Goal: Information Seeking & Learning: Understand process/instructions

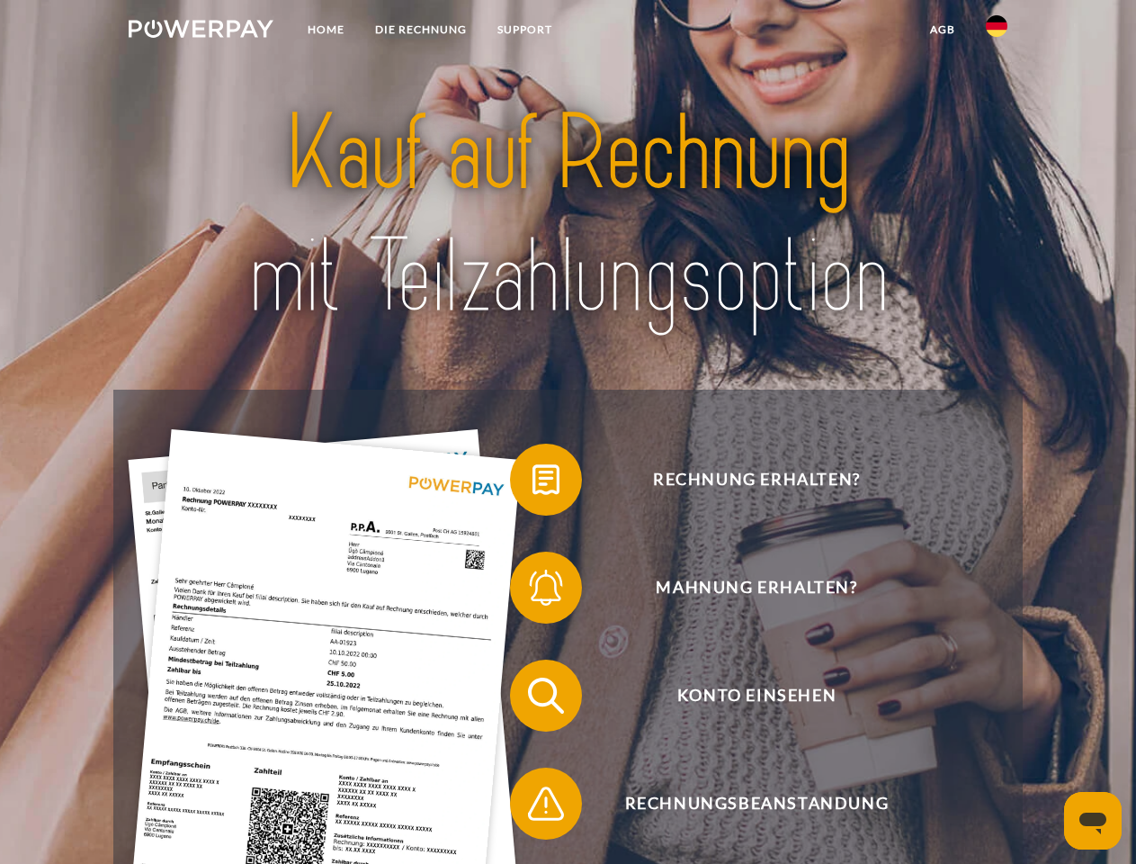
click at [201, 31] on img at bounding box center [201, 29] width 145 height 18
click at [997, 31] on img at bounding box center [997, 26] width 22 height 22
click at [942, 30] on link "agb" at bounding box center [943, 29] width 56 height 32
click at [533, 483] on span at bounding box center [519, 480] width 90 height 90
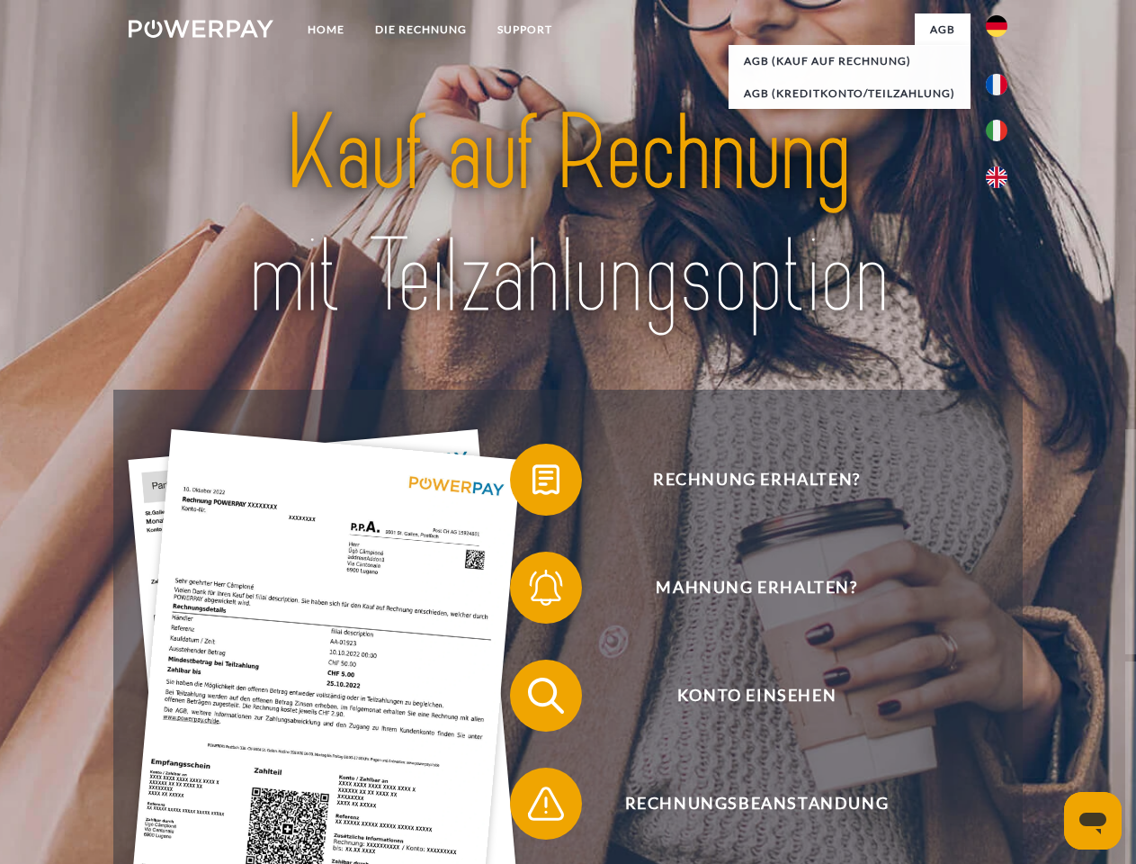
click at [533, 591] on span at bounding box center [519, 588] width 90 height 90
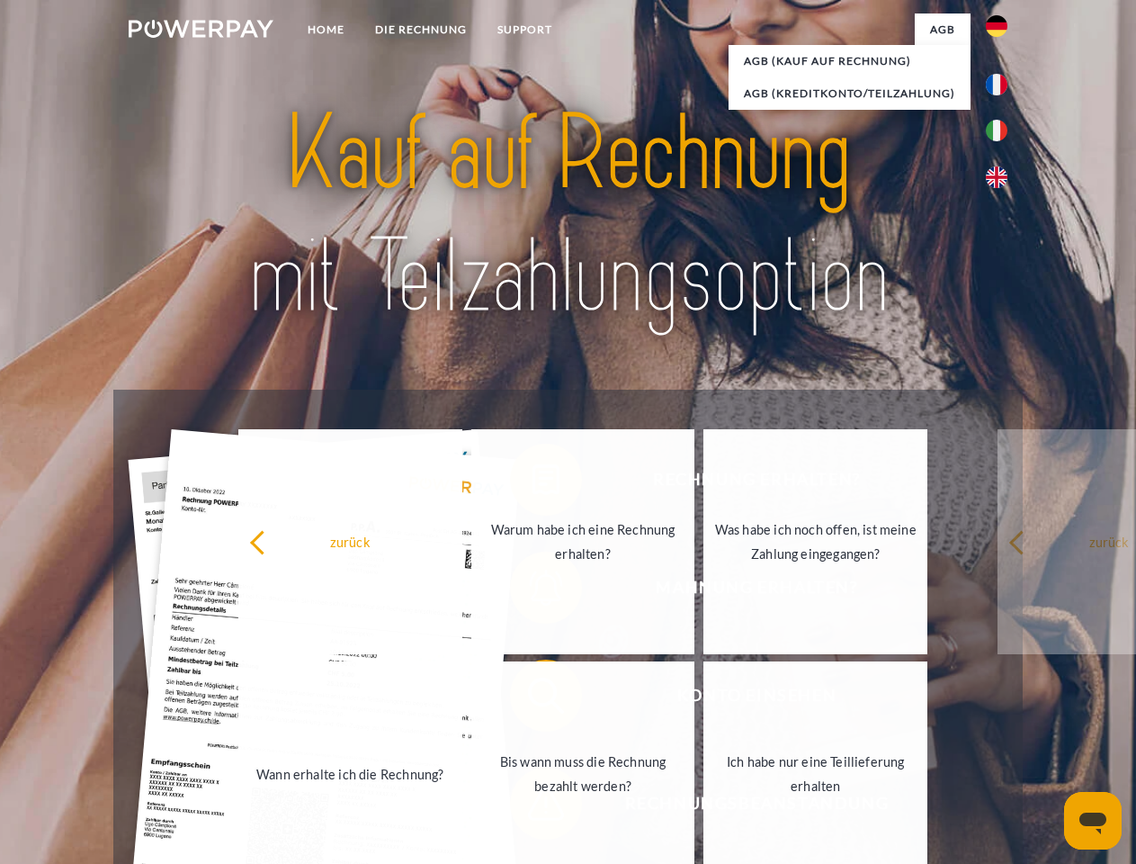
click at [533, 699] on link "Bis wann muss die Rechnung bezahlt werden?" at bounding box center [583, 773] width 224 height 225
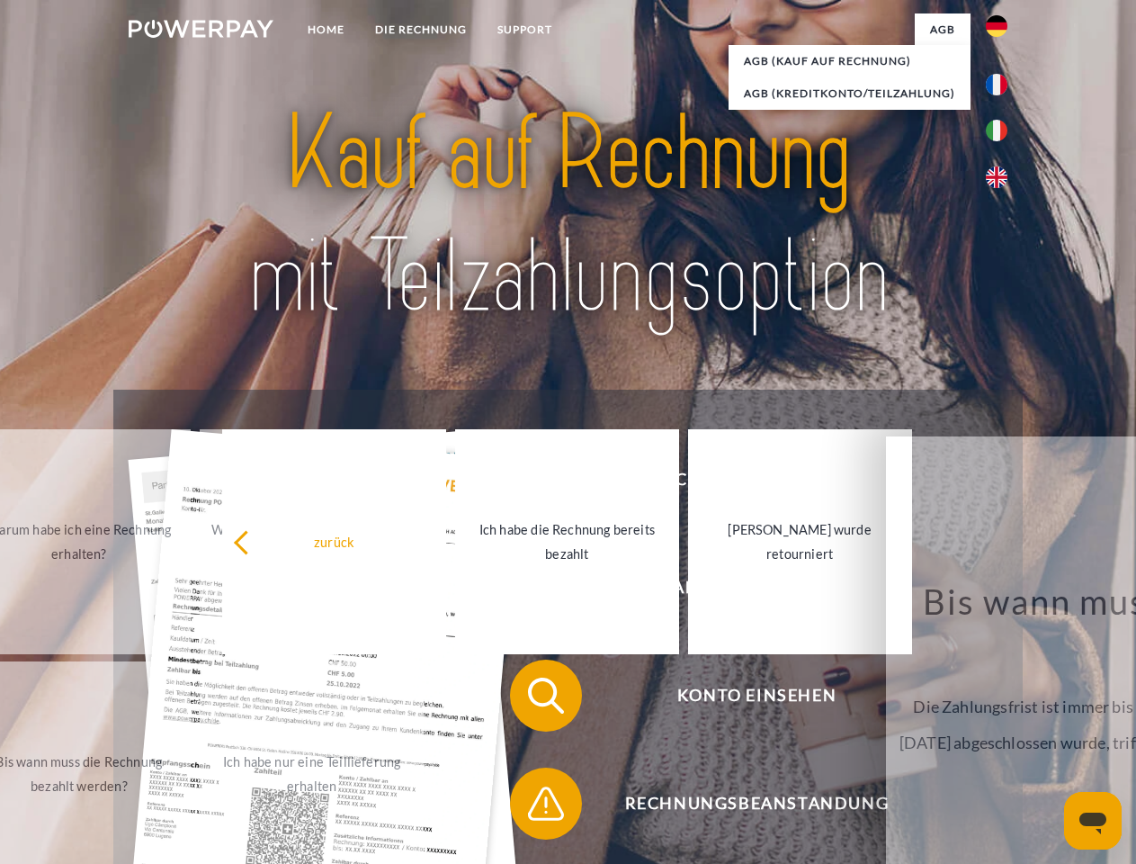
click at [533, 807] on span at bounding box center [519, 803] width 90 height 90
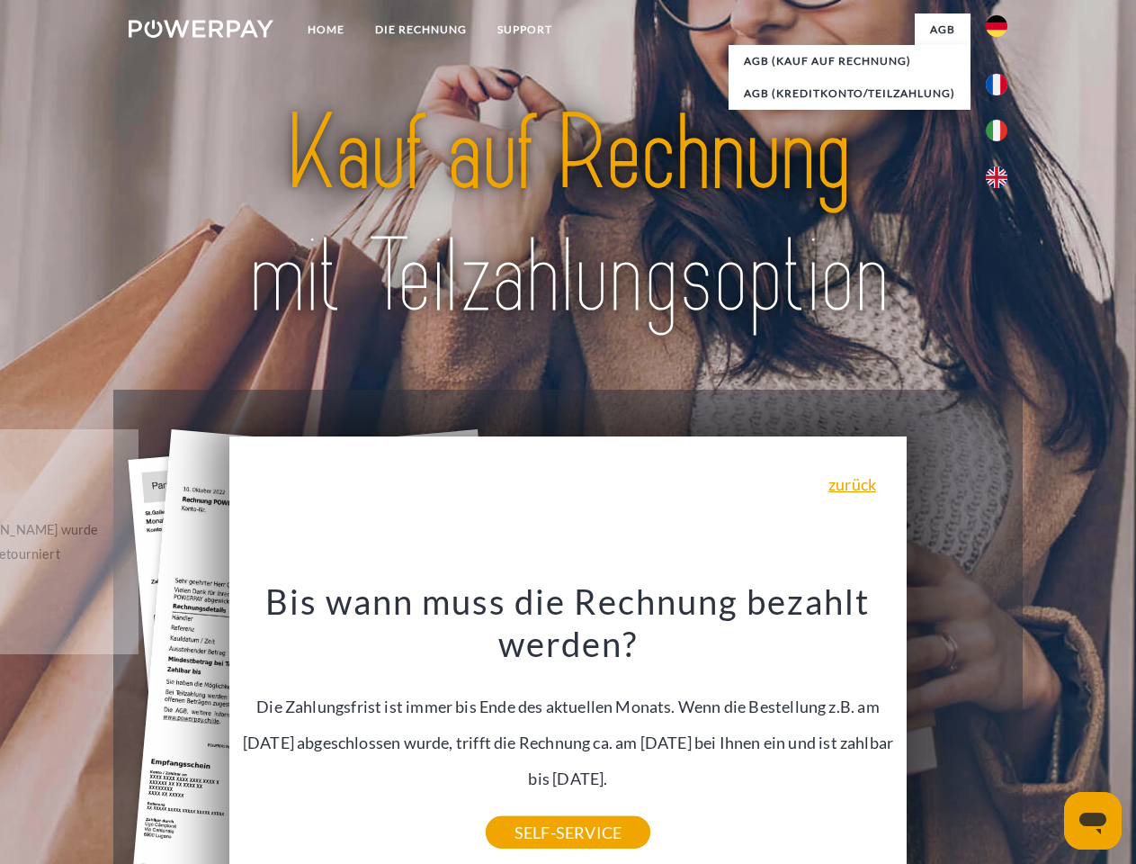
click at [1093, 821] on icon "Messaging-Fenster öffnen" at bounding box center [1093, 823] width 27 height 22
